Goal: Information Seeking & Learning: Find specific fact

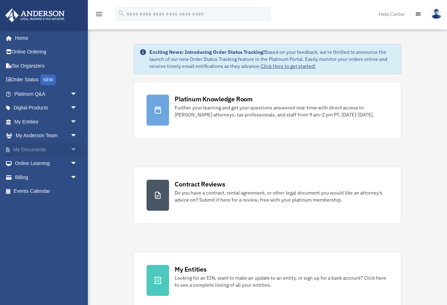
click at [66, 148] on link "My Documents arrow_drop_down" at bounding box center [46, 149] width 83 height 14
click at [73, 151] on span "arrow_drop_down" at bounding box center [77, 149] width 14 height 14
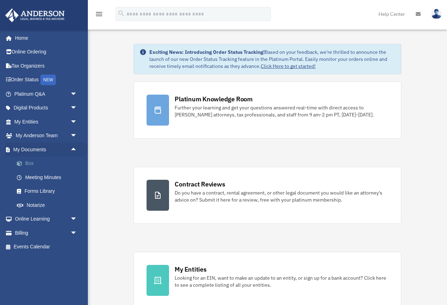
click at [56, 162] on link "Box" at bounding box center [49, 163] width 78 height 14
click at [29, 163] on link "Box" at bounding box center [49, 163] width 78 height 14
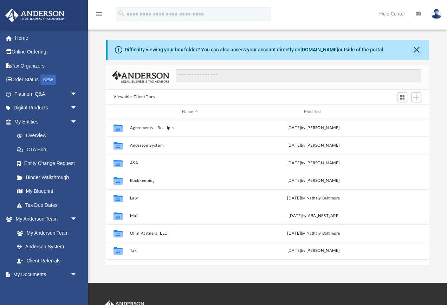
scroll to position [0, 0]
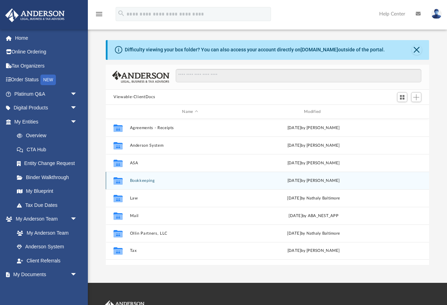
click at [148, 183] on div "Collaborated Folder Bookkeeping [DATE] by [PERSON_NAME]" at bounding box center [267, 181] width 323 height 18
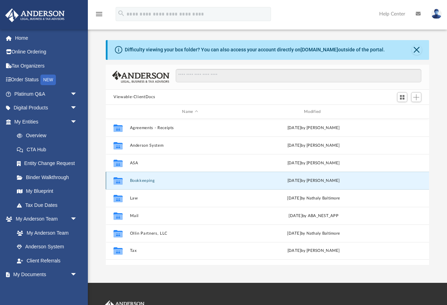
click at [148, 181] on button "Bookkeeping" at bounding box center [190, 180] width 121 height 5
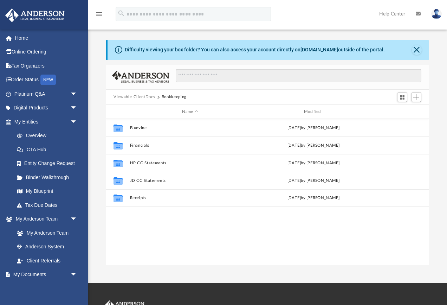
click at [159, 226] on div "Collaborated Folder Bluevine [DATE] by [PERSON_NAME] Collaborated Folder Financ…" at bounding box center [267, 192] width 323 height 146
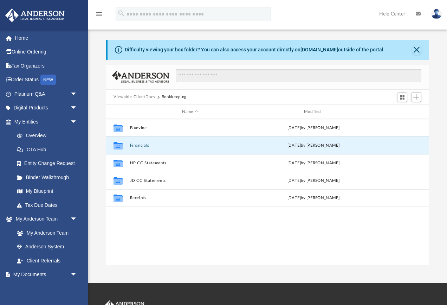
click at [148, 144] on button "Financials" at bounding box center [190, 145] width 121 height 5
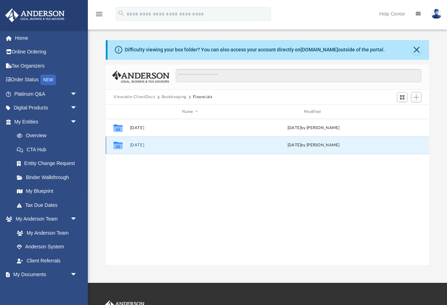
click at [140, 147] on button "[DATE]" at bounding box center [190, 145] width 121 height 5
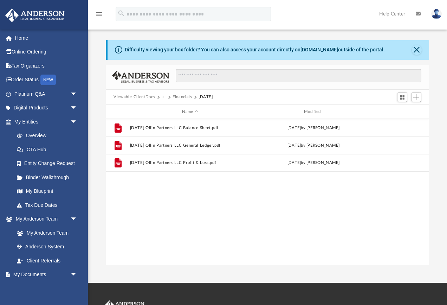
click at [181, 191] on div "File [DATE] Ollin Partners LLC Balance Sheet.pdf [DATE] by [PERSON_NAME] On Fil…" at bounding box center [267, 192] width 323 height 146
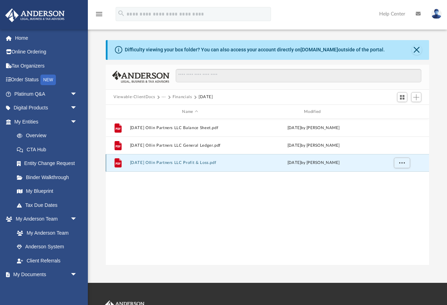
click at [173, 163] on button "[DATE] Ollin Partners LLC Profit & Loss.pdf" at bounding box center [190, 163] width 121 height 5
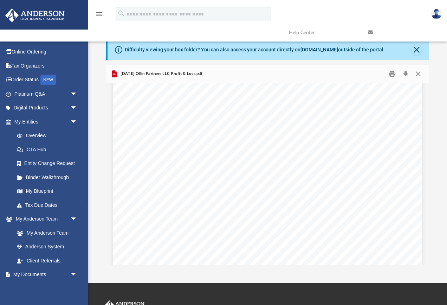
scroll to position [18, 0]
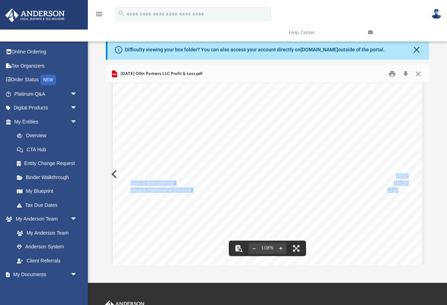
drag, startPoint x: 398, startPoint y: 190, endPoint x: 395, endPoint y: 173, distance: 16.7
click at [397, 174] on div "DRAFT Ollin Partners, LLC Profit and Loss September - December, 2024 Cash Basis…" at bounding box center [267, 270] width 309 height 400
click at [395, 174] on span "2,673.92" at bounding box center [399, 176] width 18 height 5
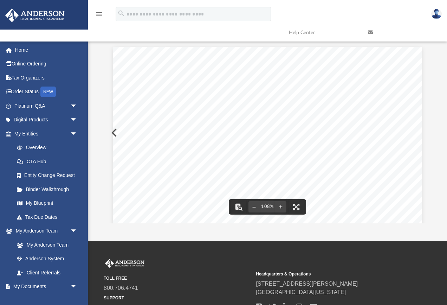
scroll to position [0, 0]
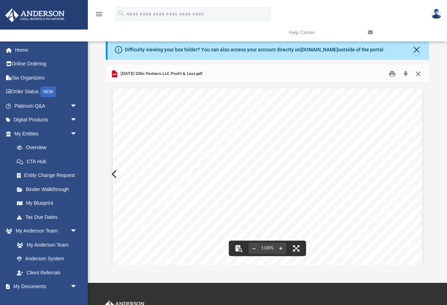
click at [420, 72] on button "Close" at bounding box center [418, 73] width 13 height 11
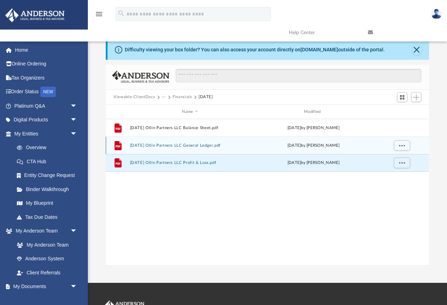
click at [211, 146] on button "2024.12.31 Ollin Partners LLC General Ledger.pdf" at bounding box center [190, 145] width 121 height 5
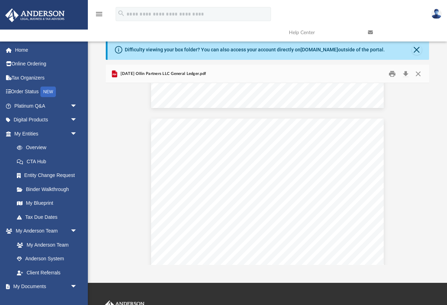
scroll to position [380, 0]
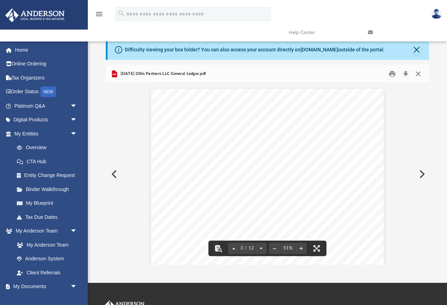
click at [418, 74] on button "Close" at bounding box center [418, 73] width 13 height 11
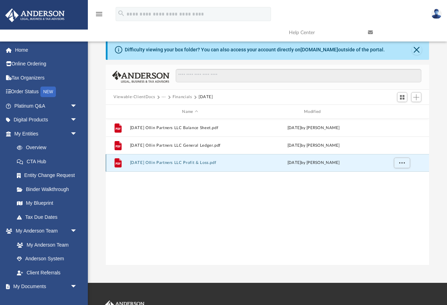
click at [202, 161] on button "2024.12.31 Ollin Partners LLC Profit & Loss.pdf" at bounding box center [190, 163] width 121 height 5
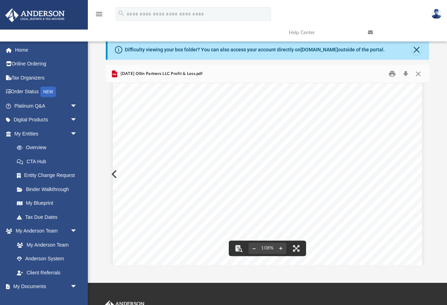
scroll to position [2, 0]
click at [419, 73] on button "Close" at bounding box center [418, 73] width 13 height 11
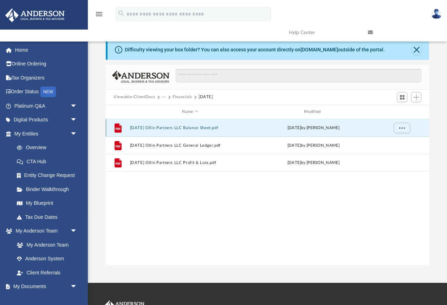
click at [172, 126] on button "2024.12.31 Ollin Partners LLC Balance Sheet.pdf" at bounding box center [190, 128] width 121 height 5
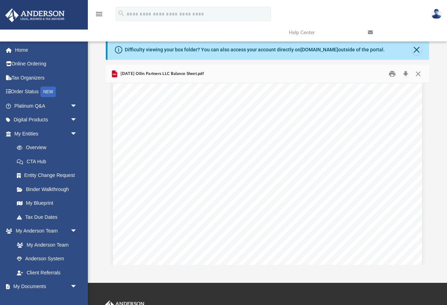
scroll to position [54, 0]
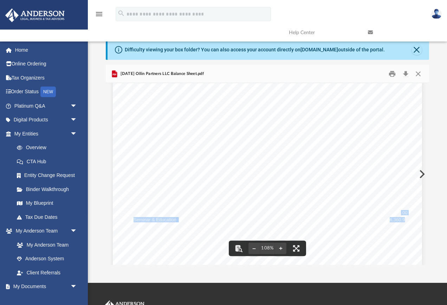
drag, startPoint x: 406, startPoint y: 220, endPoint x: 400, endPoint y: 212, distance: 9.4
click at [400, 212] on div "DRAFT Ollin Partners, LLC Balance Sheet As of December 31, 2024 Cash Basis Thur…" at bounding box center [267, 234] width 309 height 400
click at [400, 212] on span "49.00" at bounding box center [402, 213] width 12 height 5
drag, startPoint x: 404, startPoint y: 199, endPoint x: 406, endPoint y: 218, distance: 19.2
click at [407, 218] on div "DRAFT Ollin Partners, LLC Balance Sheet As of December 31, 2024 Cash Basis Thur…" at bounding box center [267, 234] width 309 height 400
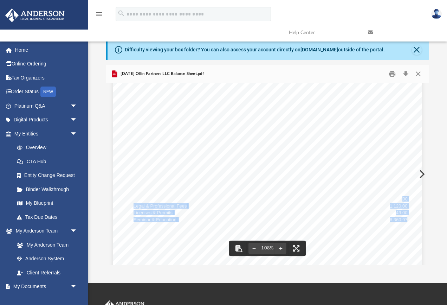
click at [406, 218] on span "6,360.97" at bounding box center [399, 220] width 18 height 5
drag, startPoint x: 388, startPoint y: 219, endPoint x: 401, endPoint y: 219, distance: 12.3
click at [400, 219] on div "DRAFT Ollin Partners, LLC Balance Sheet As of December 31, 2024 Cash Basis Thur…" at bounding box center [267, 219] width 309 height 400
click at [401, 219] on span "3,523.11" at bounding box center [399, 218] width 18 height 5
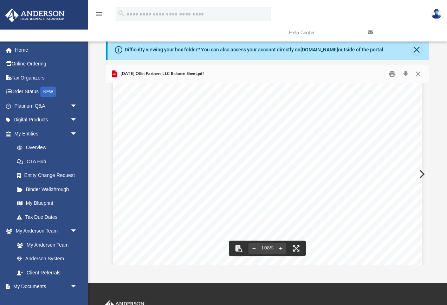
drag, startPoint x: 408, startPoint y: 219, endPoint x: 394, endPoint y: 219, distance: 14.1
click at [394, 219] on div "DRAFT Ollin Partners, LLC Balance Sheet As of December 31, 2024 Cash Basis Thur…" at bounding box center [267, 219] width 309 height 400
click at [394, 219] on span "3,523.11" at bounding box center [399, 218] width 18 height 5
drag, startPoint x: 391, startPoint y: 219, endPoint x: 403, endPoint y: 219, distance: 11.3
click at [403, 219] on span "3,523.11" at bounding box center [399, 218] width 18 height 5
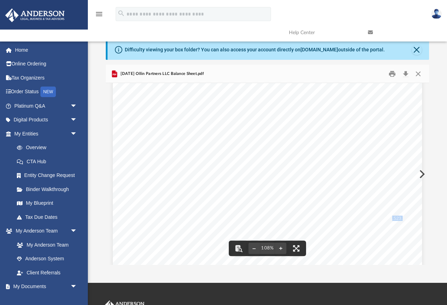
click at [403, 219] on span "3,523.11" at bounding box center [399, 218] width 18 height 5
drag, startPoint x: 397, startPoint y: 204, endPoint x: 398, endPoint y: 213, distance: 9.2
click at [398, 213] on div "DRAFT Ollin Partners, LLC Balance Sheet As of December 31, 2024 Cash Basis Thur…" at bounding box center [267, 146] width 309 height 400
click at [398, 213] on span "37,895.29" at bounding box center [397, 215] width 20 height 5
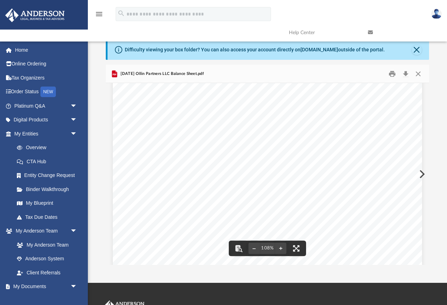
scroll to position [159, 0]
click at [389, 165] on div "DRAFT Ollin Partners, LLC Balance Sheet As of December 31, 2024 Cash Basis Thur…" at bounding box center [267, 130] width 309 height 400
click at [418, 72] on button "Close" at bounding box center [418, 73] width 13 height 11
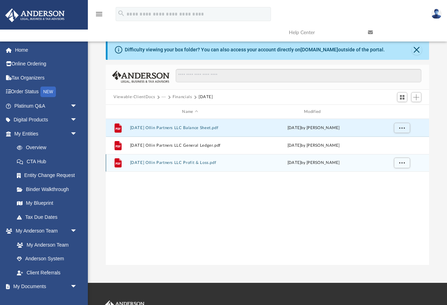
click at [200, 164] on button "2024.12.31 Ollin Partners LLC Profit & Loss.pdf" at bounding box center [190, 163] width 121 height 5
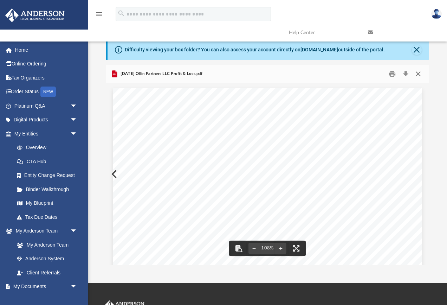
click at [413, 72] on button "Close" at bounding box center [418, 73] width 13 height 11
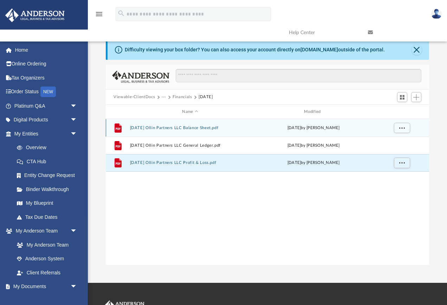
click at [210, 129] on button "2024.12.31 Ollin Partners LLC Balance Sheet.pdf" at bounding box center [190, 128] width 121 height 5
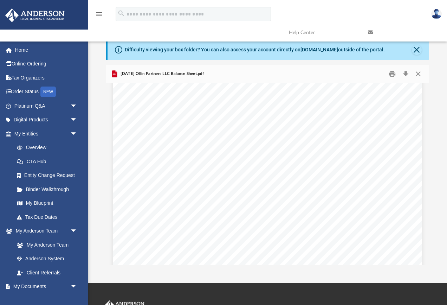
scroll to position [103, 0]
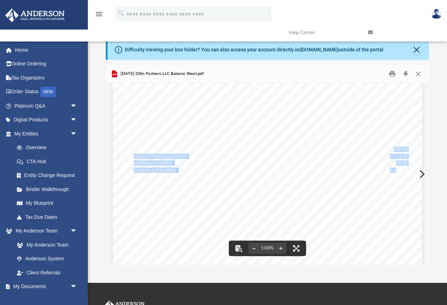
drag, startPoint x: 394, startPoint y: 147, endPoint x: 396, endPoint y: 172, distance: 25.0
click at [396, 172] on div "DRAFT Ollin Partners, LLC Balance Sheet As of December 31, 2024 Cash Basis Thur…" at bounding box center [267, 185] width 309 height 400
click at [396, 172] on span "6,360.97" at bounding box center [399, 170] width 18 height 5
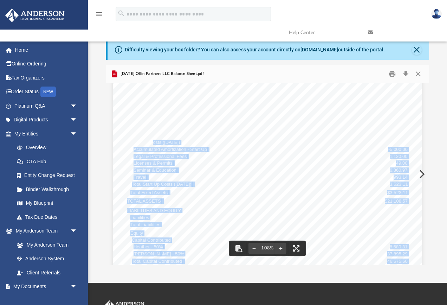
drag, startPoint x: 153, startPoint y: 143, endPoint x: 165, endPoint y: 172, distance: 32.0
click at [166, 173] on div "DRAFT Ollin Partners, LLC Balance Sheet As of December 31, 2024 Cash Basis Thur…" at bounding box center [267, 185] width 309 height 400
click at [165, 172] on span "Seminar & Education" at bounding box center [155, 170] width 43 height 5
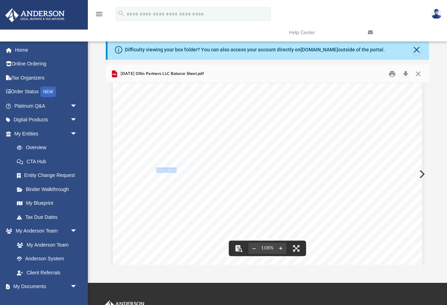
click at [165, 172] on span "Seminar & Education" at bounding box center [155, 170] width 43 height 5
click at [165, 173] on span "Seminar & Education" at bounding box center [155, 170] width 43 height 5
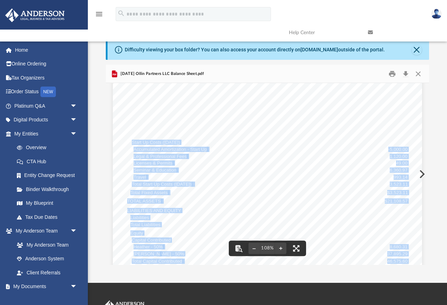
drag, startPoint x: 132, startPoint y: 141, endPoint x: 149, endPoint y: 175, distance: 37.6
click at [149, 175] on div "DRAFT Ollin Partners, LLC Balance Sheet As of December 31, 2024 Cash Basis Thur…" at bounding box center [267, 185] width 309 height 400
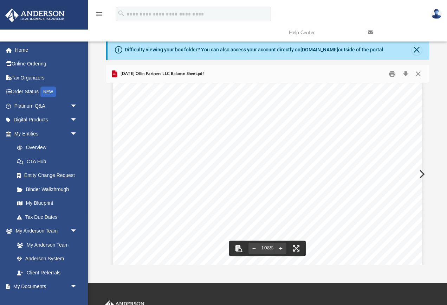
click at [161, 161] on span "Licenses & Permits" at bounding box center [153, 163] width 39 height 5
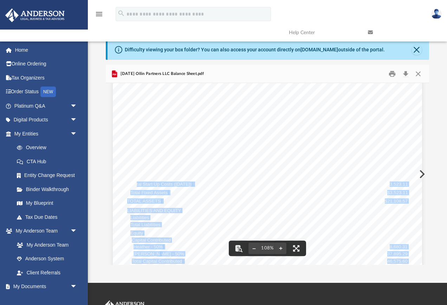
drag, startPoint x: 136, startPoint y: 184, endPoint x: 229, endPoint y: 185, distance: 92.8
click at [229, 185] on div "DRAFT Ollin Partners, LLC Balance Sheet As of December 31, 2024 Cash Basis Thur…" at bounding box center [267, 185] width 309 height 400
click at [229, 185] on span "DRAFT" at bounding box center [268, 186] width 151 height 151
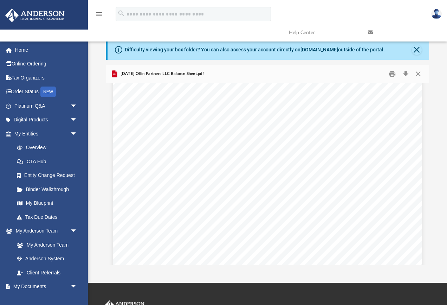
scroll to position [149, 0]
click at [44, 56] on link "Home" at bounding box center [46, 50] width 83 height 14
